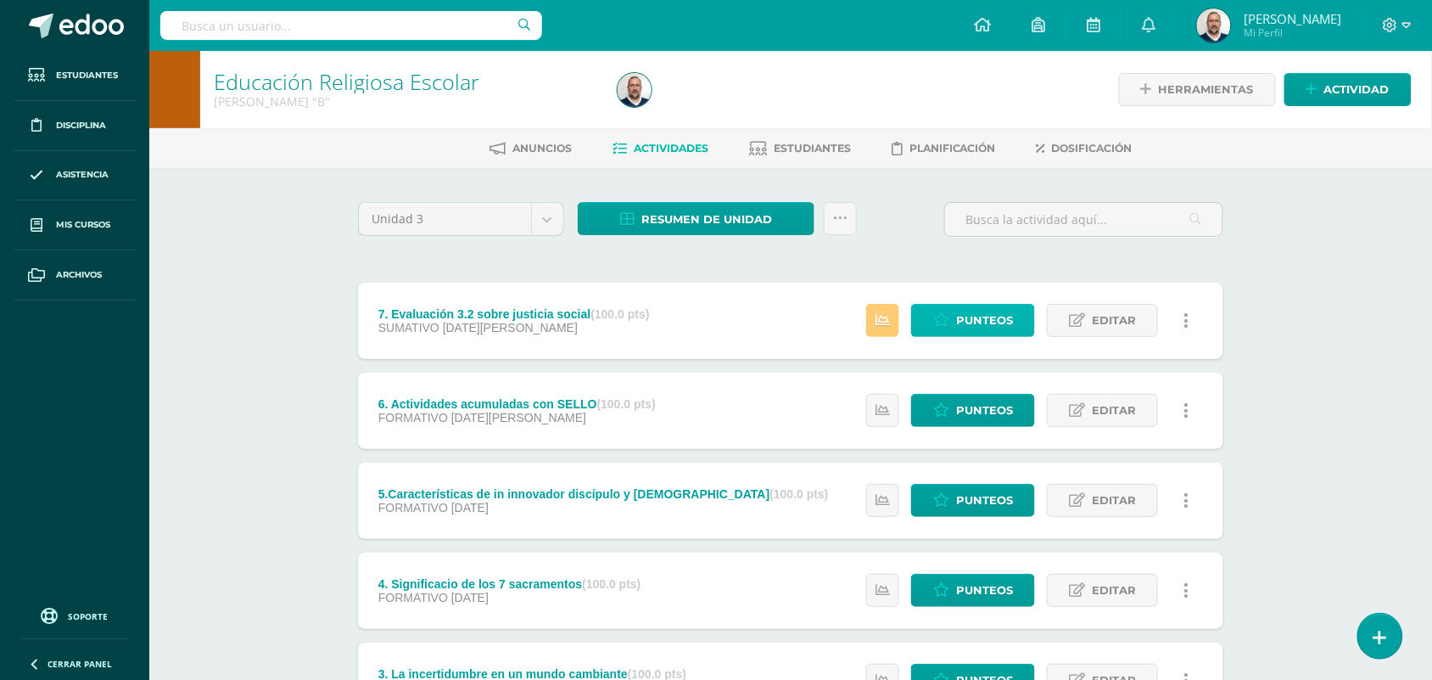
click at [976, 311] on span "Punteos" at bounding box center [984, 320] width 57 height 31
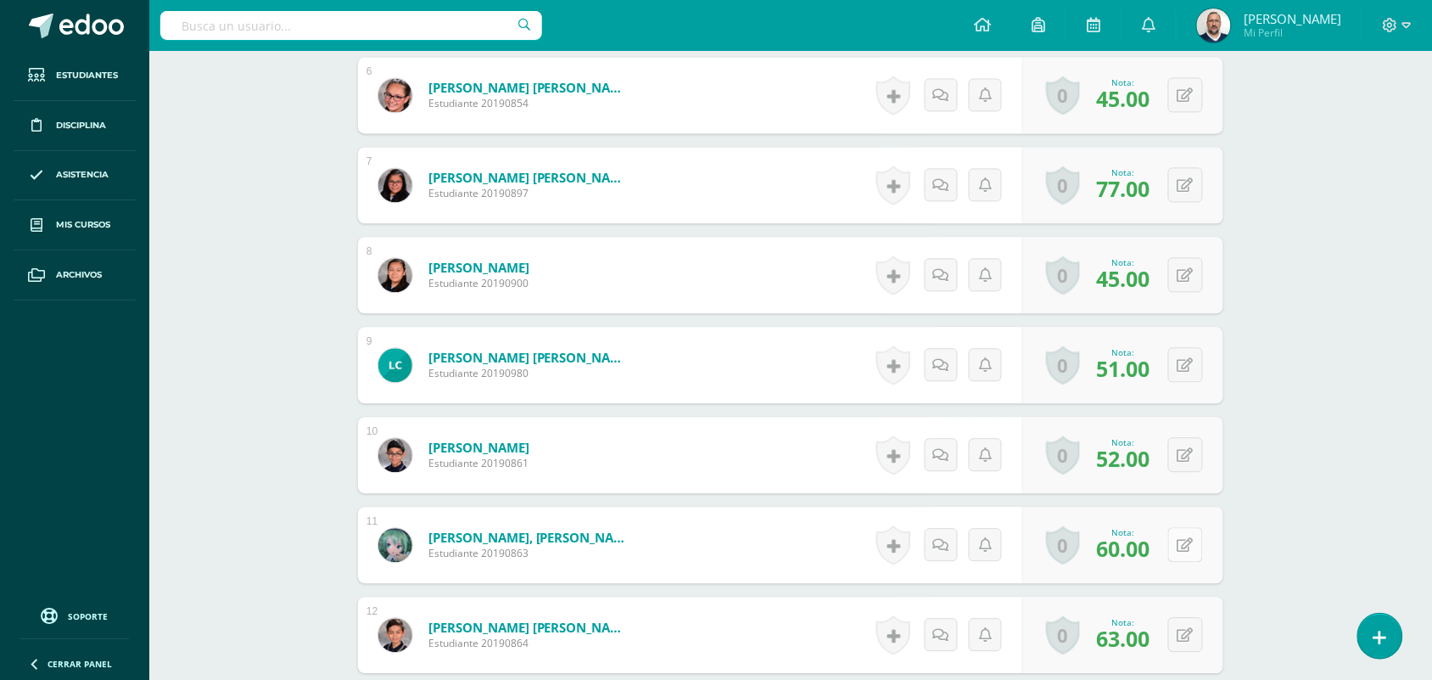
scroll to position [1016, 0]
click at [1189, 545] on icon at bounding box center [1186, 544] width 16 height 14
type input "69"
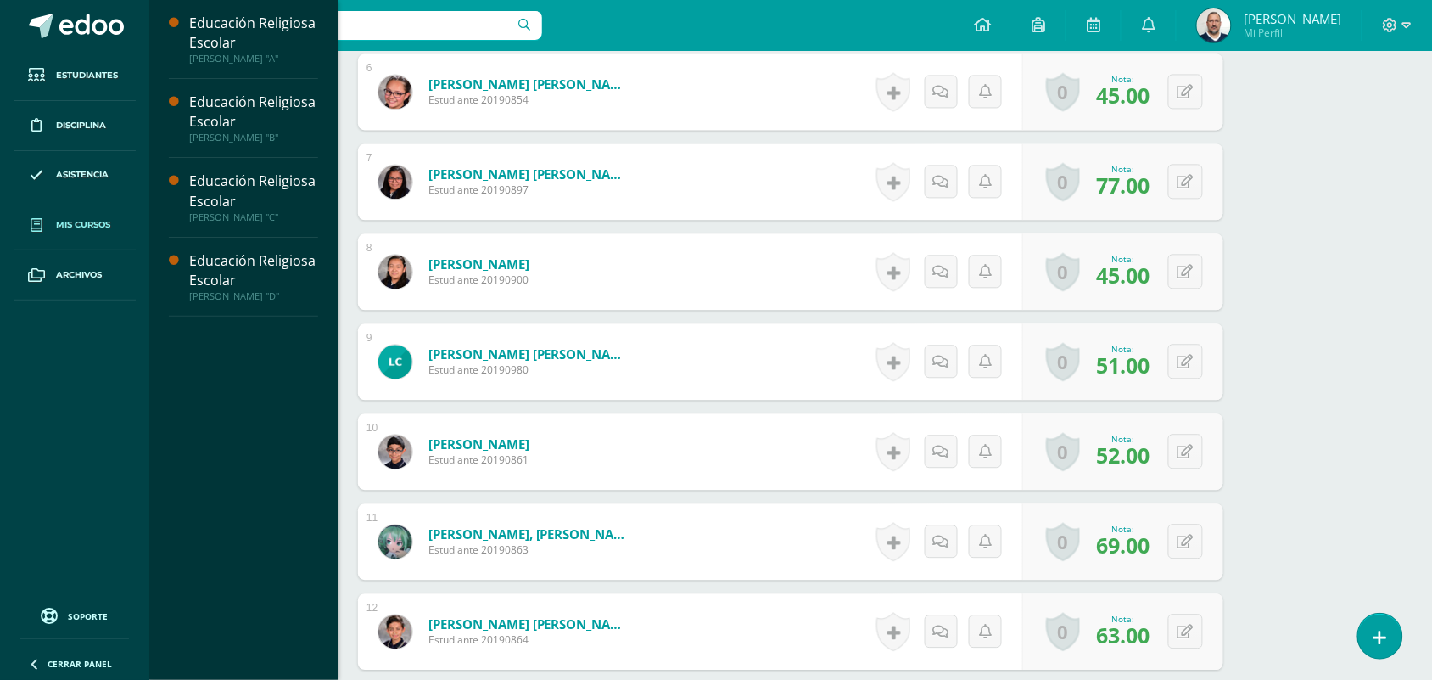
scroll to position [1019, 0]
click at [231, 255] on div "Educación Religiosa Escolar" at bounding box center [253, 270] width 129 height 39
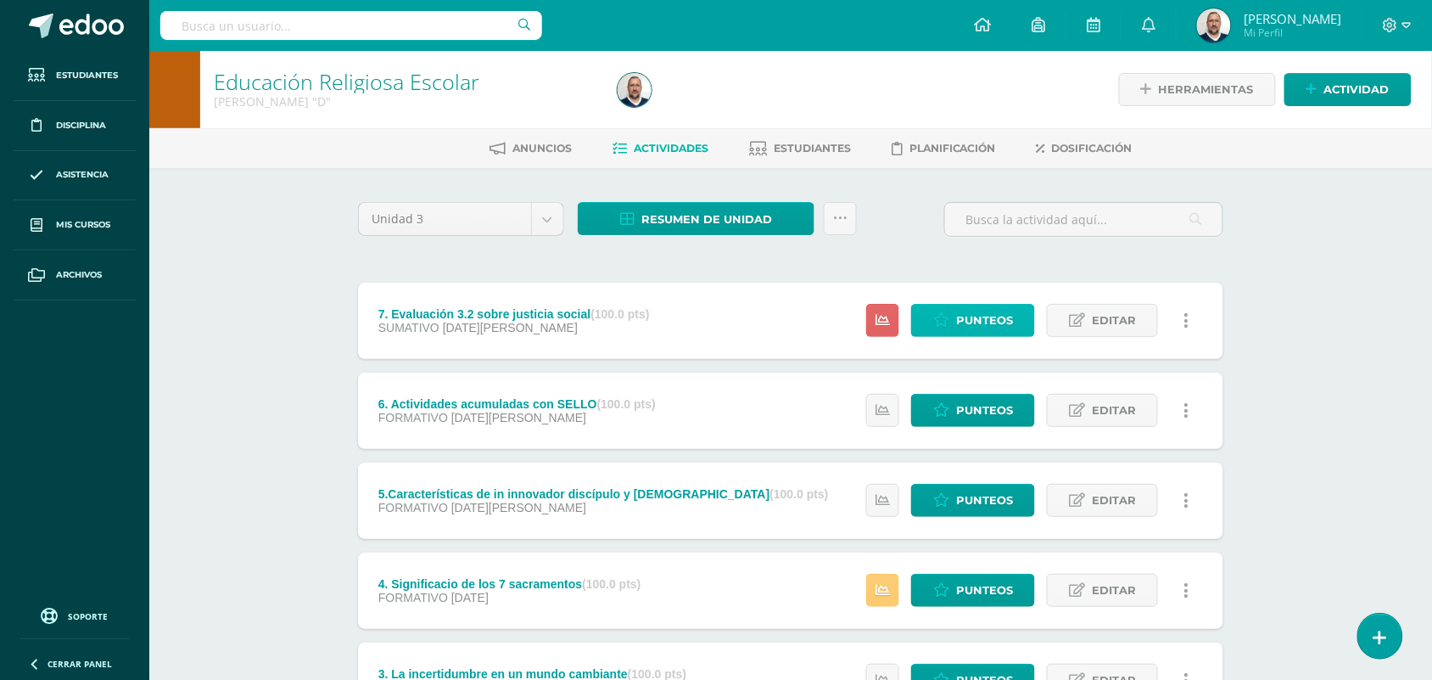
click at [970, 319] on span "Punteos" at bounding box center [984, 320] width 57 height 31
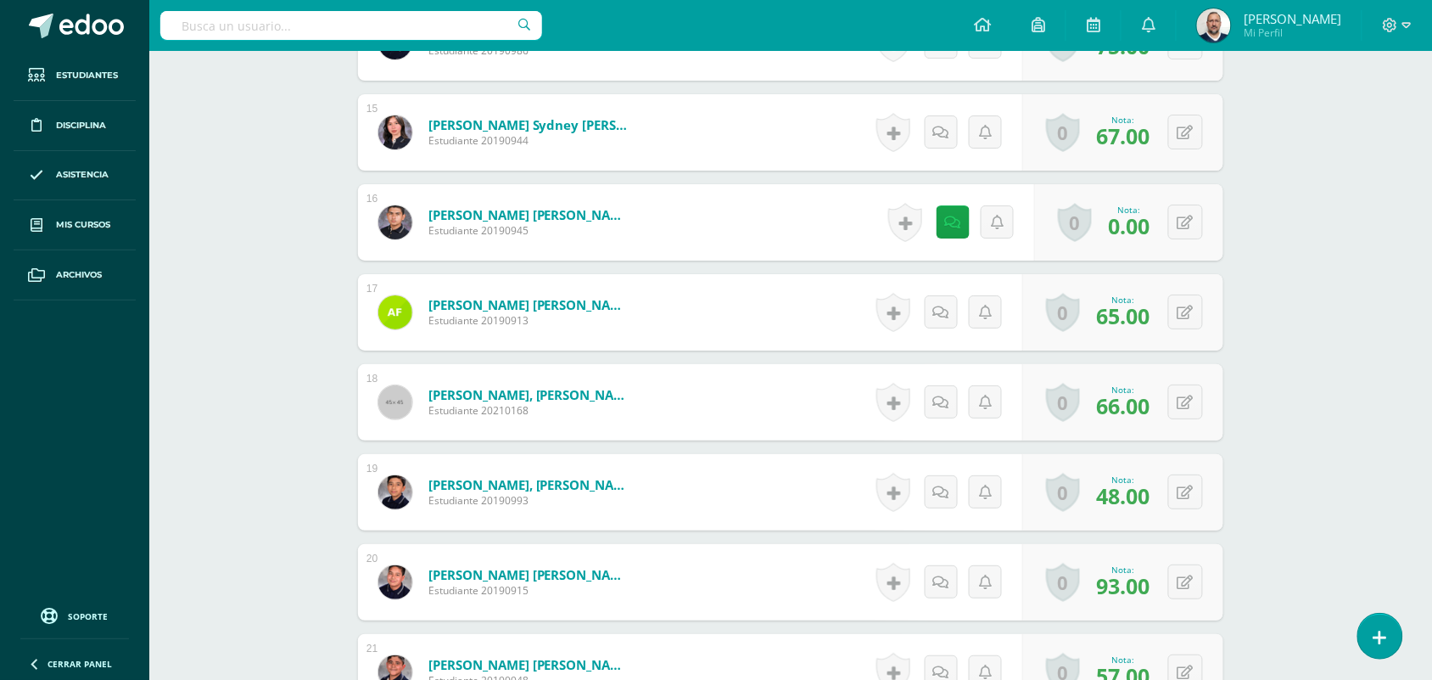
scroll to position [1805, 0]
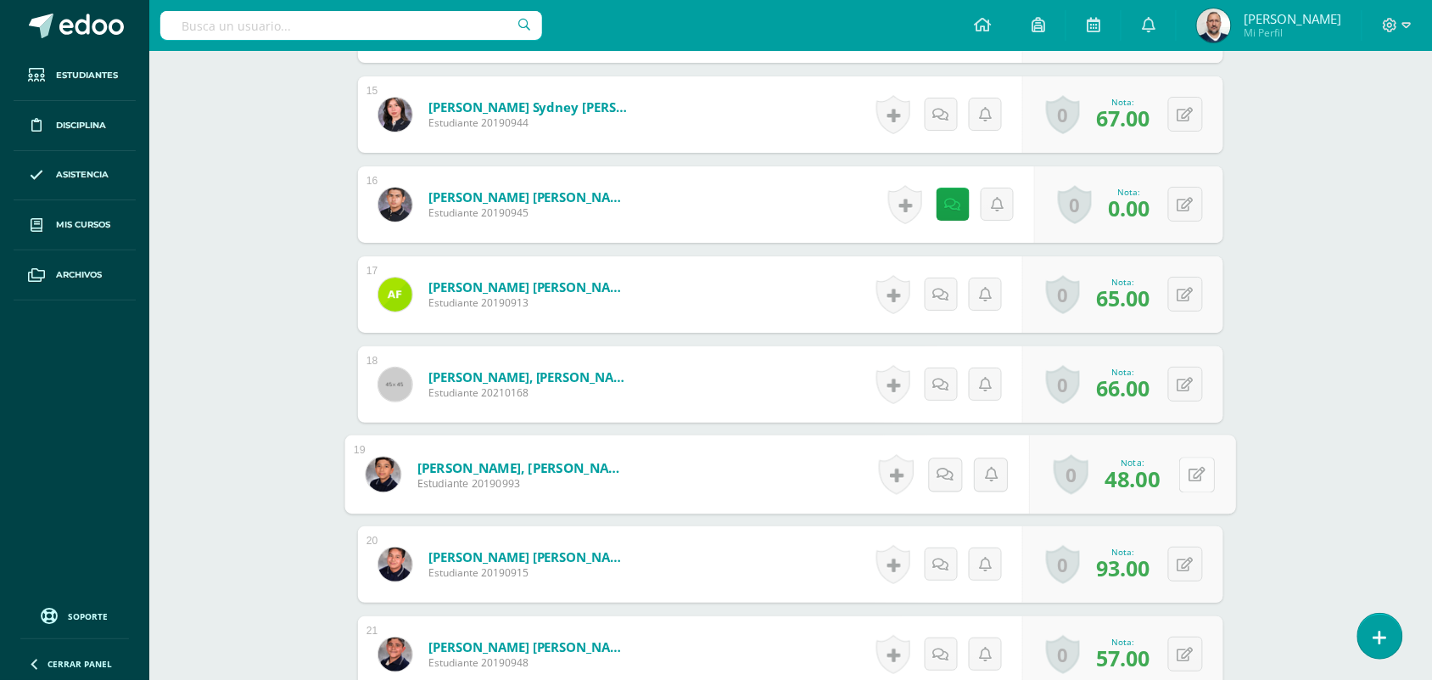
click at [1189, 478] on icon at bounding box center [1197, 474] width 17 height 14
type input "56"
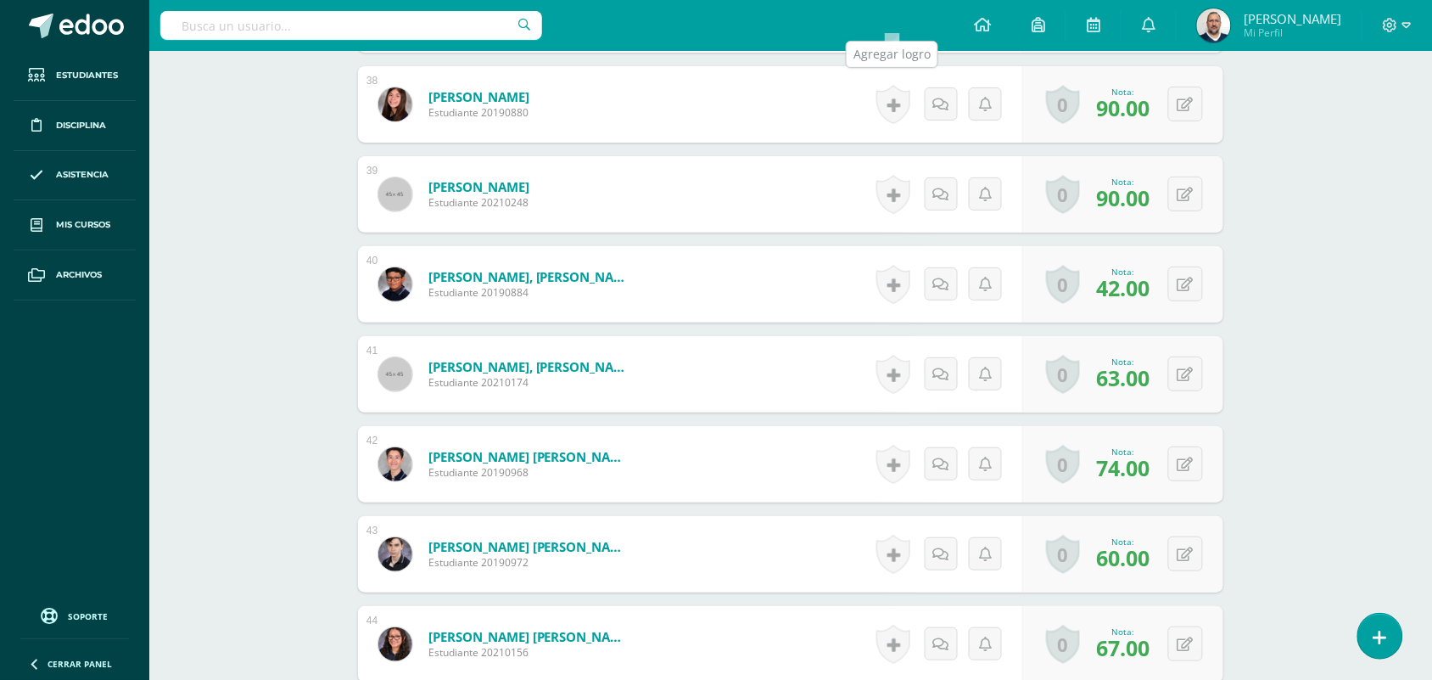
scroll to position [3928, 0]
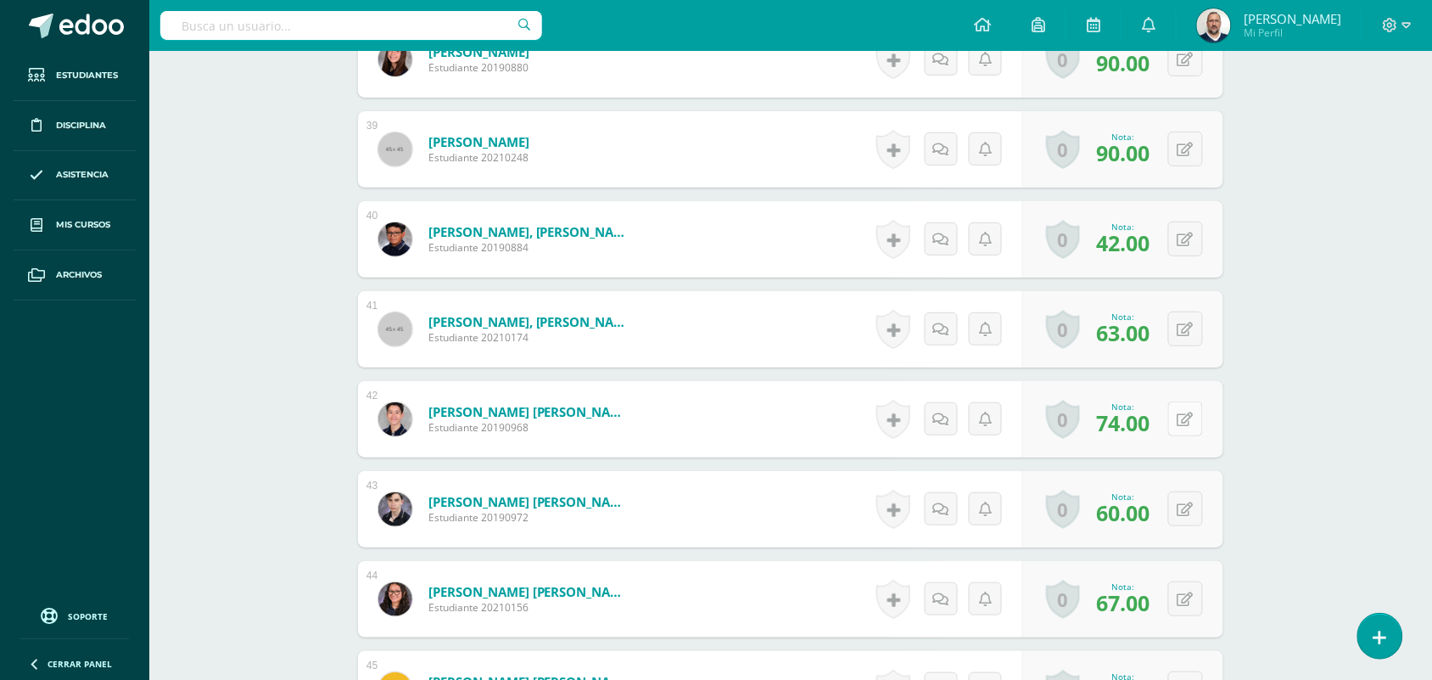
click at [1189, 417] on icon at bounding box center [1186, 419] width 16 height 14
type input "81"
click at [1186, 598] on icon at bounding box center [1186, 599] width 16 height 14
type input "69"
